Goal: Communication & Community: Connect with others

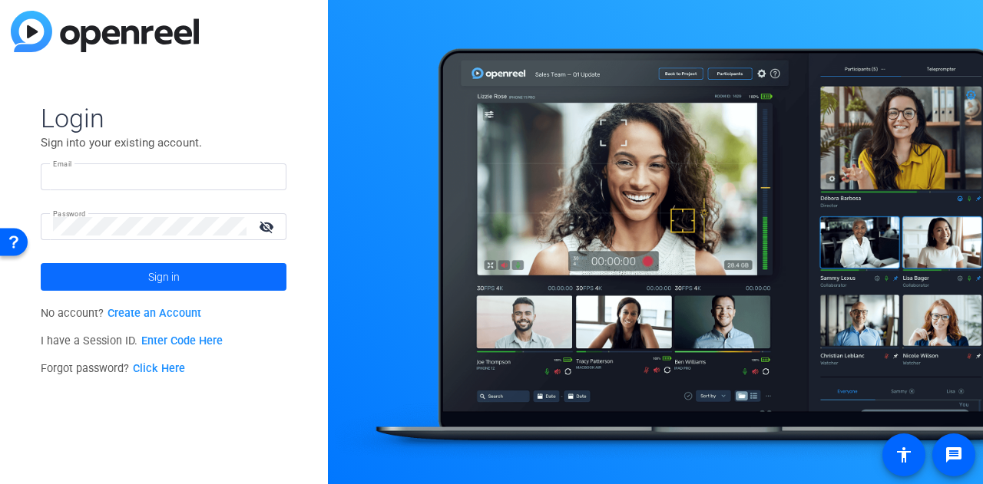
type input "[EMAIL_ADDRESS][DOMAIN_NAME]"
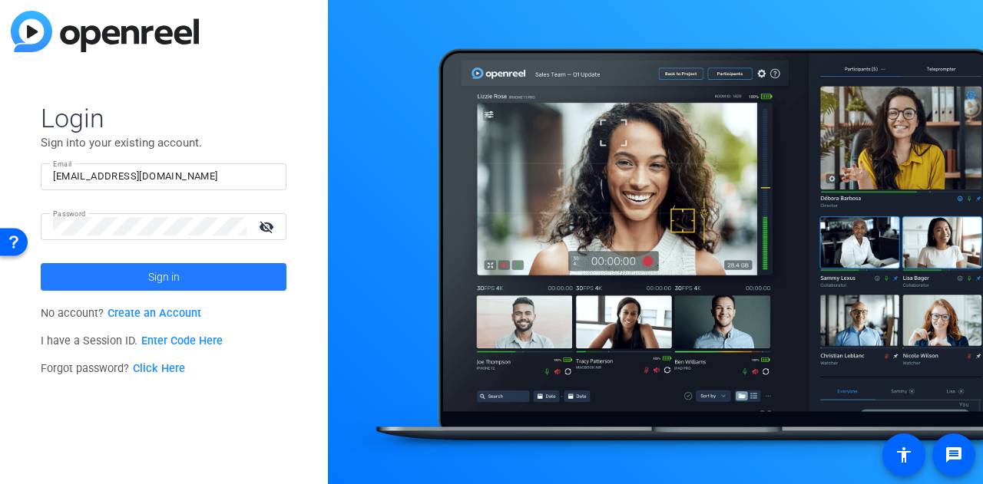
click at [170, 283] on span "Sign in" at bounding box center [163, 277] width 31 height 38
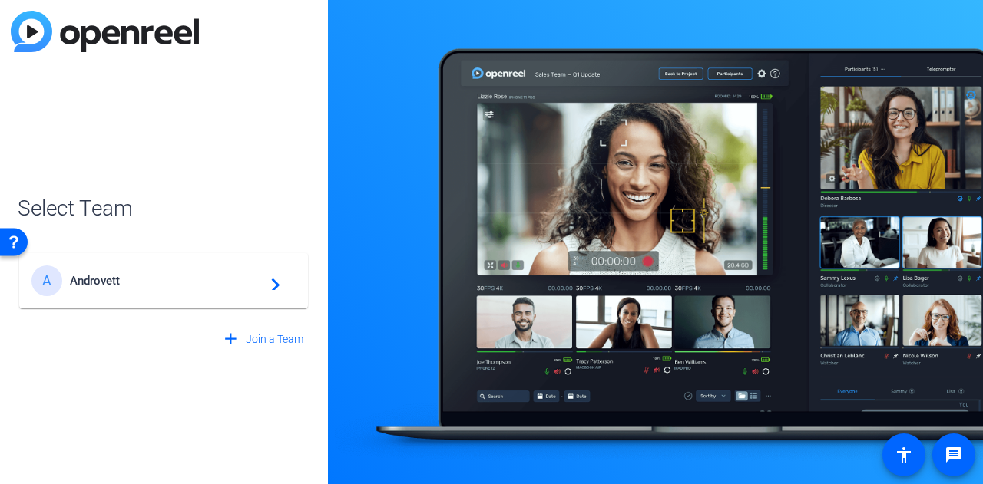
click at [170, 283] on span "Androvett" at bounding box center [166, 281] width 192 height 14
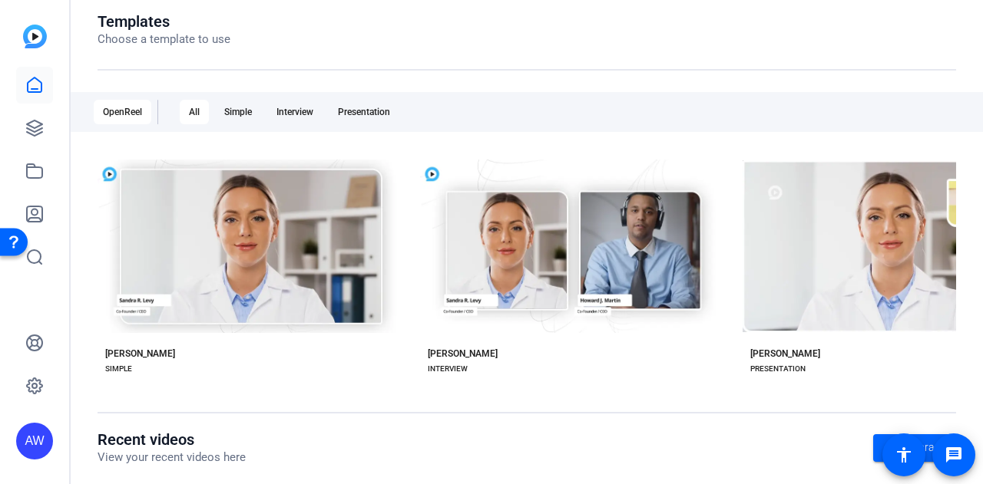
scroll to position [168, 0]
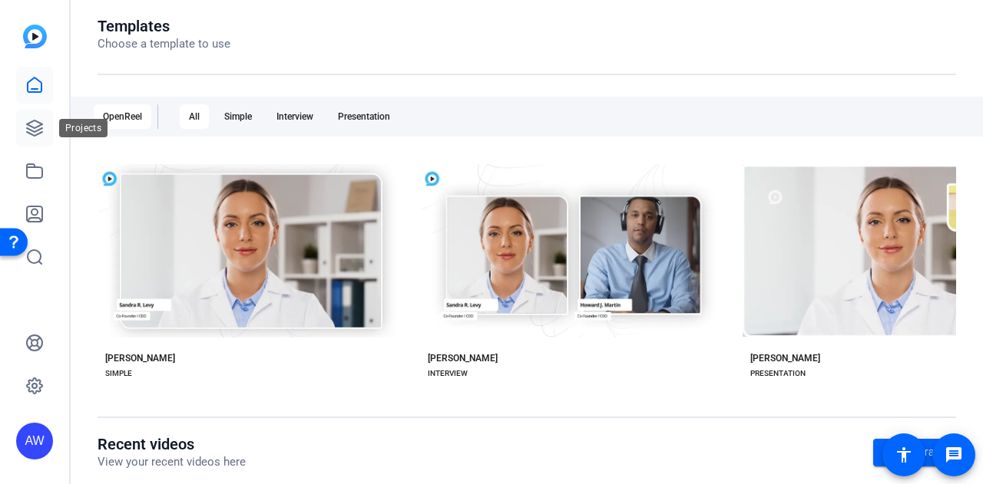
click at [41, 135] on icon at bounding box center [34, 128] width 18 height 18
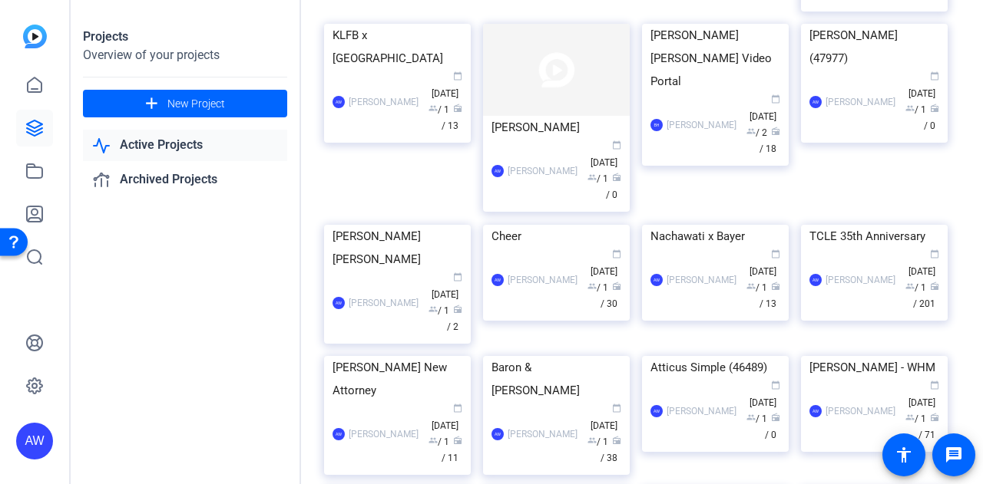
scroll to position [353, 0]
click at [385, 23] on img at bounding box center [397, 23] width 147 height 0
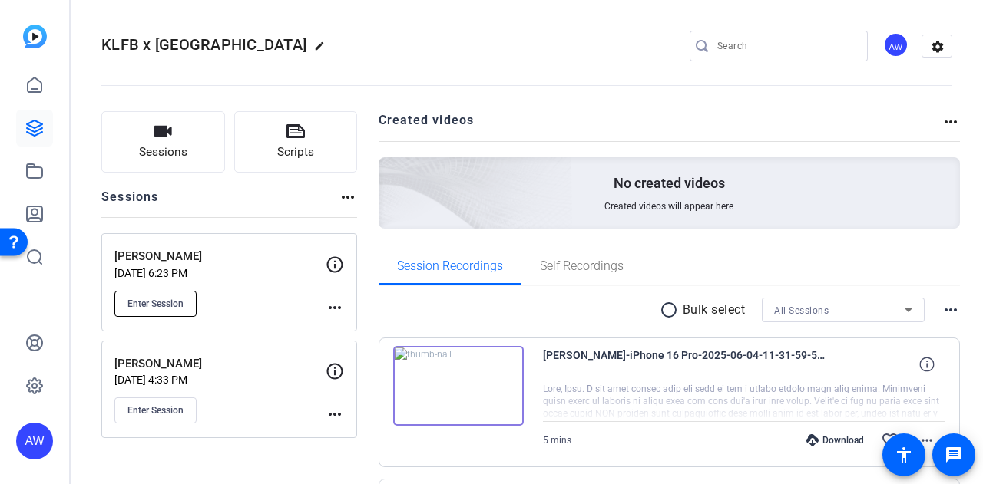
click at [175, 300] on span "Enter Session" at bounding box center [155, 304] width 56 height 12
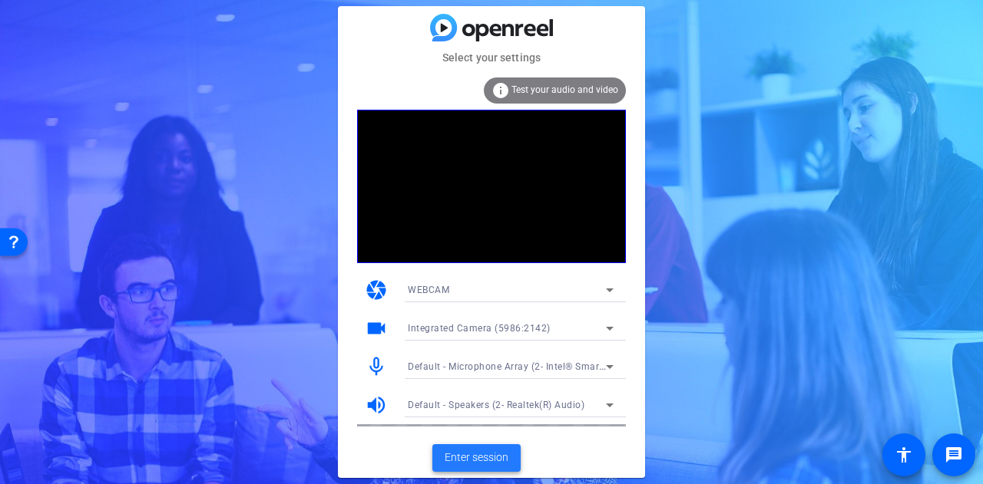
click at [495, 460] on span "Enter session" at bounding box center [477, 458] width 64 height 16
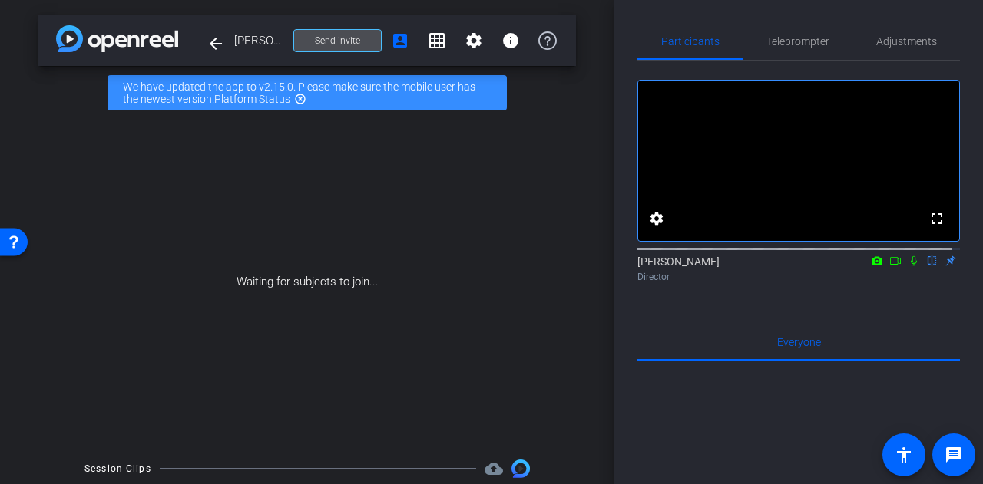
click at [338, 48] on span at bounding box center [337, 40] width 87 height 37
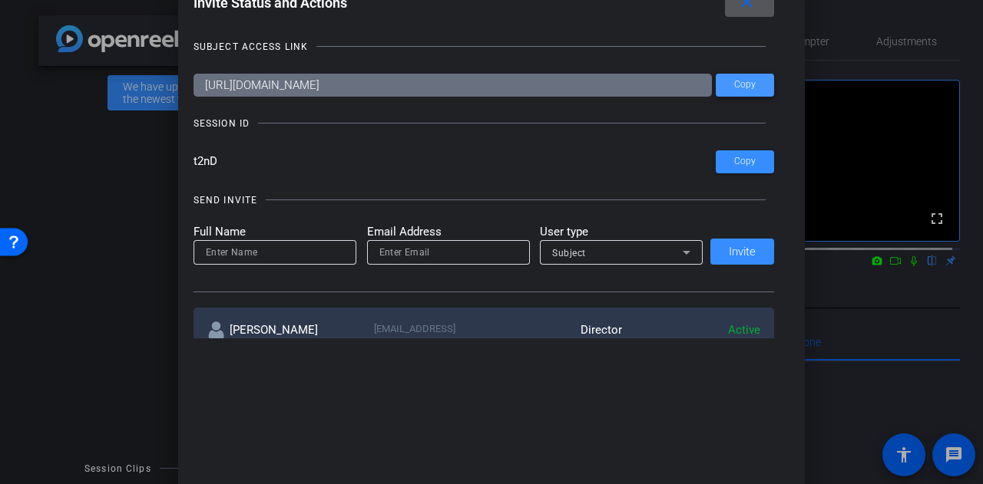
click at [748, 86] on span "Copy" at bounding box center [744, 85] width 21 height 12
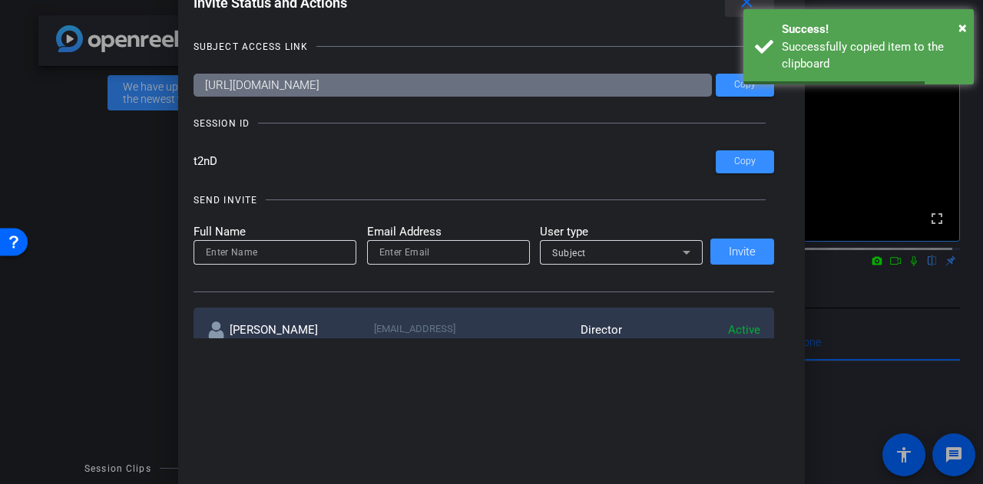
click at [745, 4] on mat-icon "close" at bounding box center [746, 2] width 19 height 19
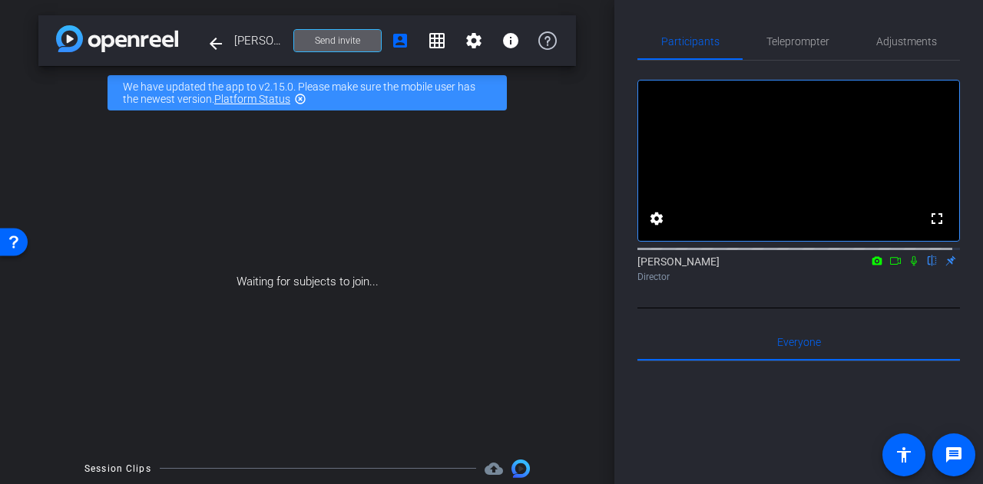
click at [329, 46] on span "Send invite" at bounding box center [337, 41] width 45 height 12
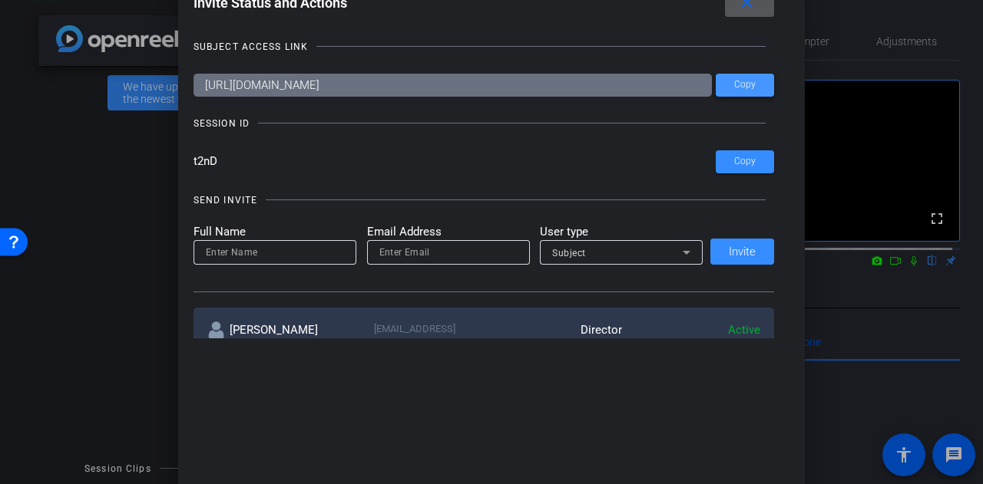
click at [737, 88] on span "Copy" at bounding box center [744, 85] width 21 height 12
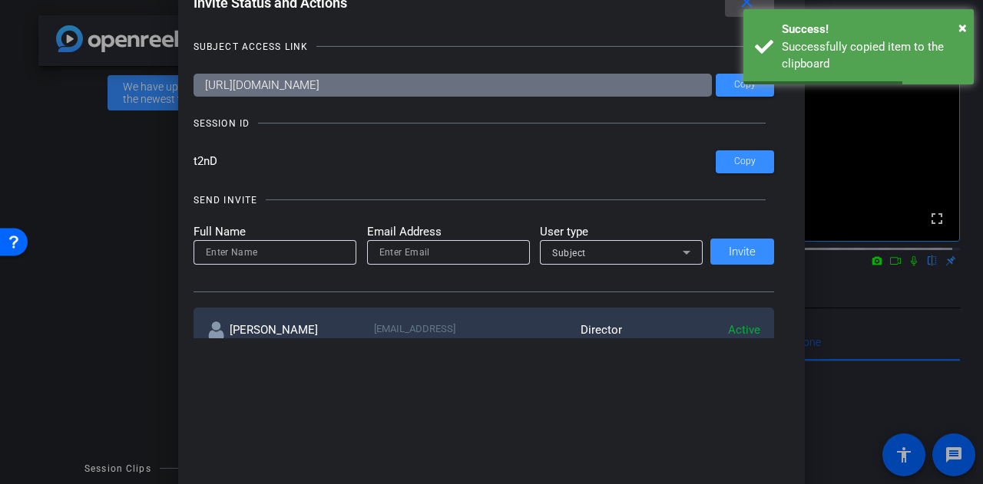
click at [743, 7] on mat-icon "close" at bounding box center [746, 2] width 19 height 19
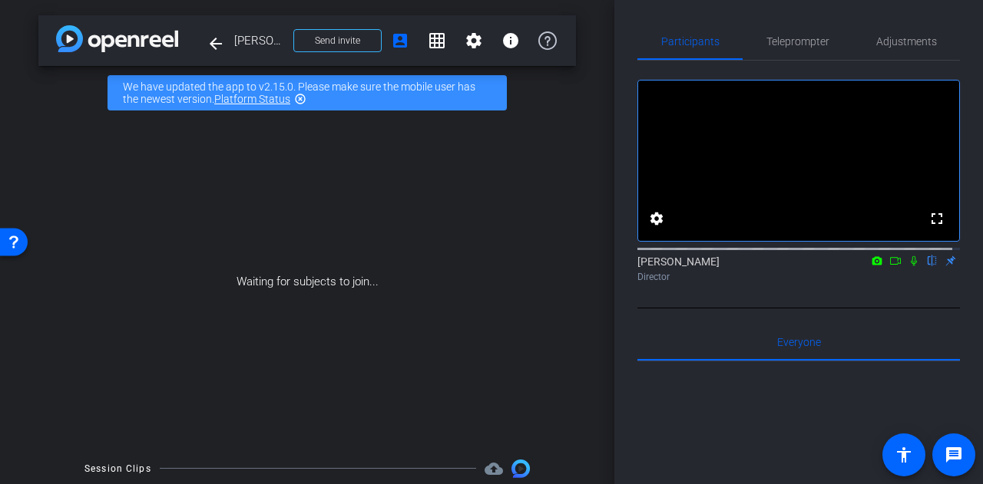
click at [237, 42] on span "[PERSON_NAME]" at bounding box center [259, 40] width 50 height 31
click at [213, 45] on mat-icon "arrow_back" at bounding box center [216, 44] width 18 height 18
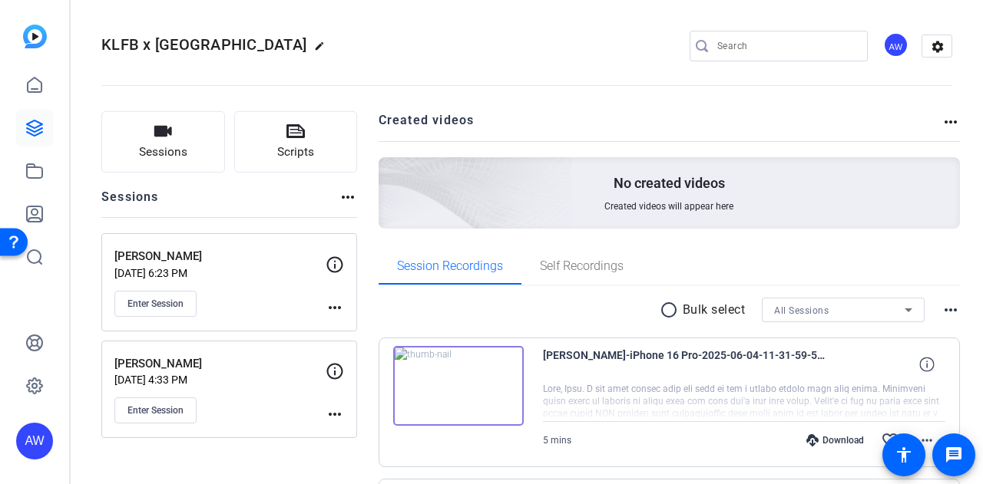
click at [505, 74] on openreel-divider-bar at bounding box center [526, 81] width 851 height 47
